Goal: Task Accomplishment & Management: Complete application form

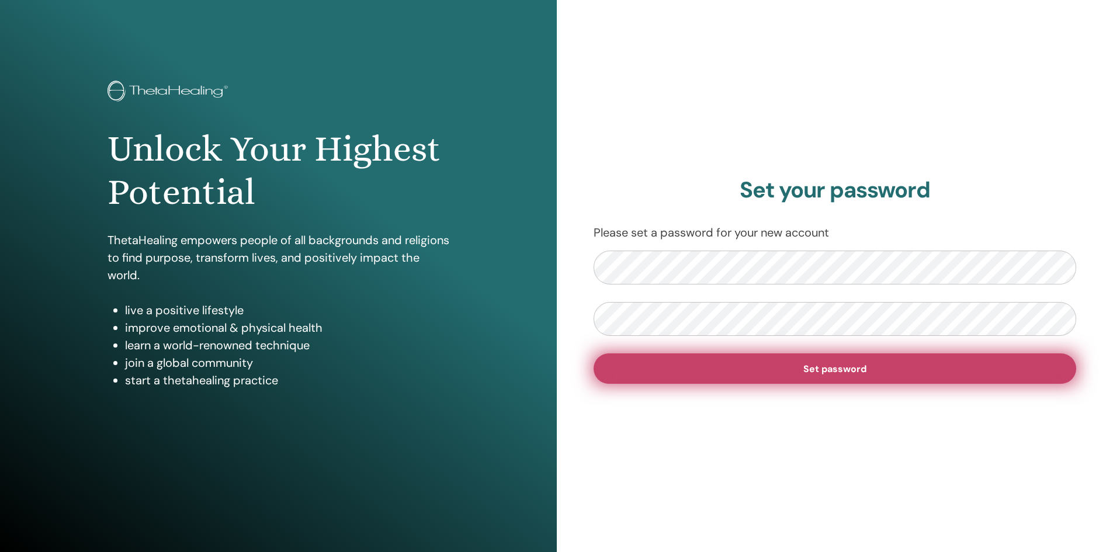
click at [817, 373] on span "Set password" at bounding box center [834, 369] width 63 height 12
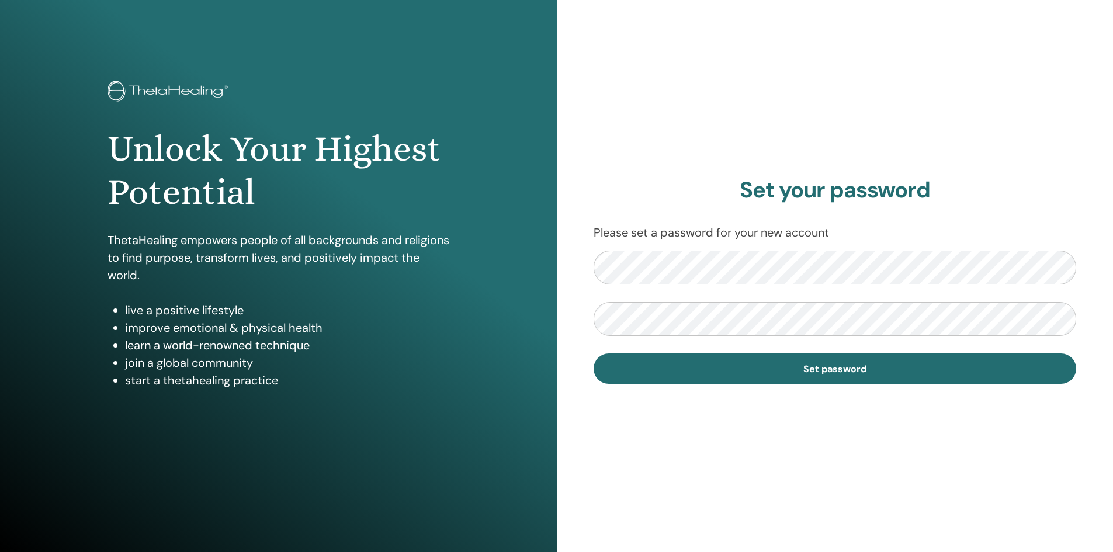
click at [866, 352] on form "Set password" at bounding box center [834, 317] width 483 height 133
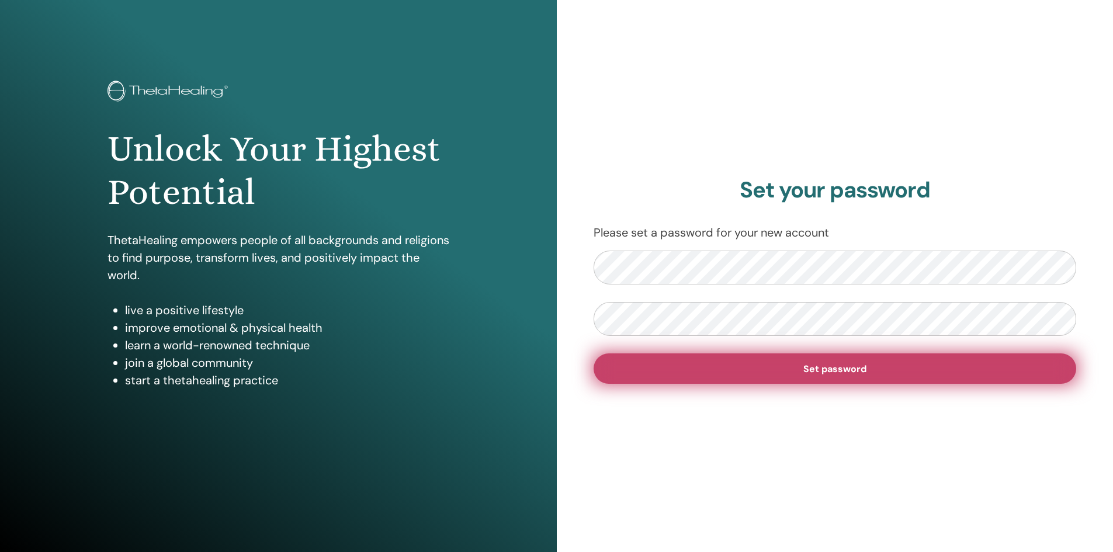
click at [805, 370] on span "Set password" at bounding box center [834, 369] width 63 height 12
click at [853, 370] on span "Set password" at bounding box center [834, 369] width 63 height 12
click at [816, 366] on span "Set password" at bounding box center [834, 369] width 63 height 12
click at [961, 366] on button "Set password" at bounding box center [834, 368] width 483 height 30
click at [847, 369] on span "Set password" at bounding box center [834, 369] width 63 height 12
